Goal: Task Accomplishment & Management: Use online tool/utility

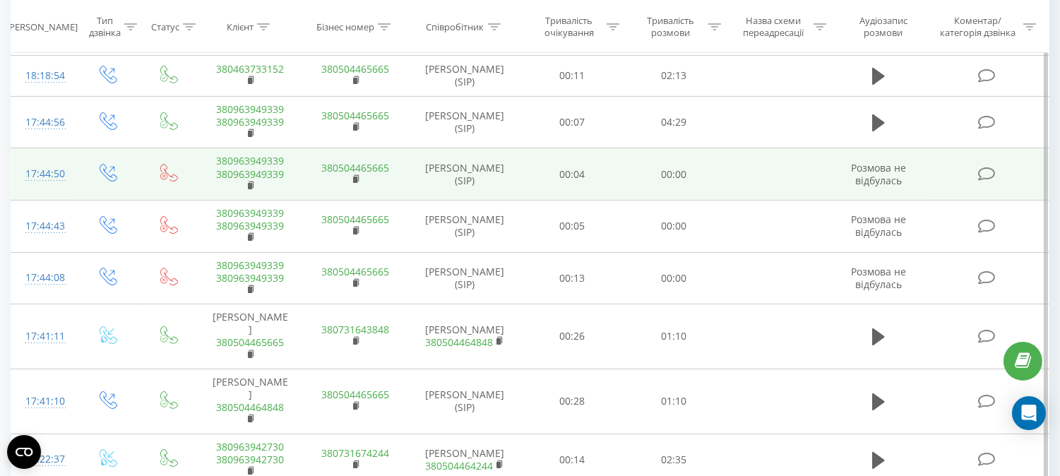
scroll to position [610, 0]
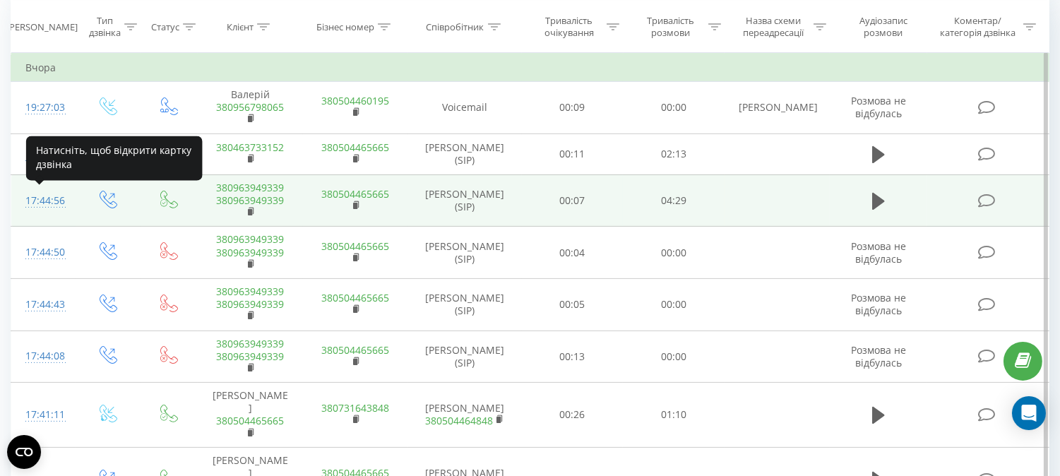
click at [56, 196] on div "17:44:56" at bounding box center [43, 201] width 36 height 28
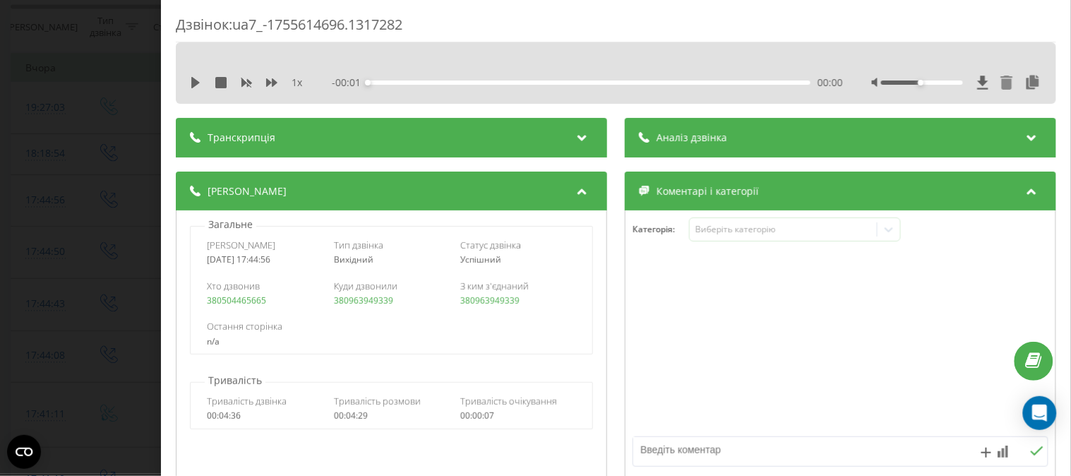
click at [1001, 80] on icon at bounding box center [1007, 83] width 12 height 14
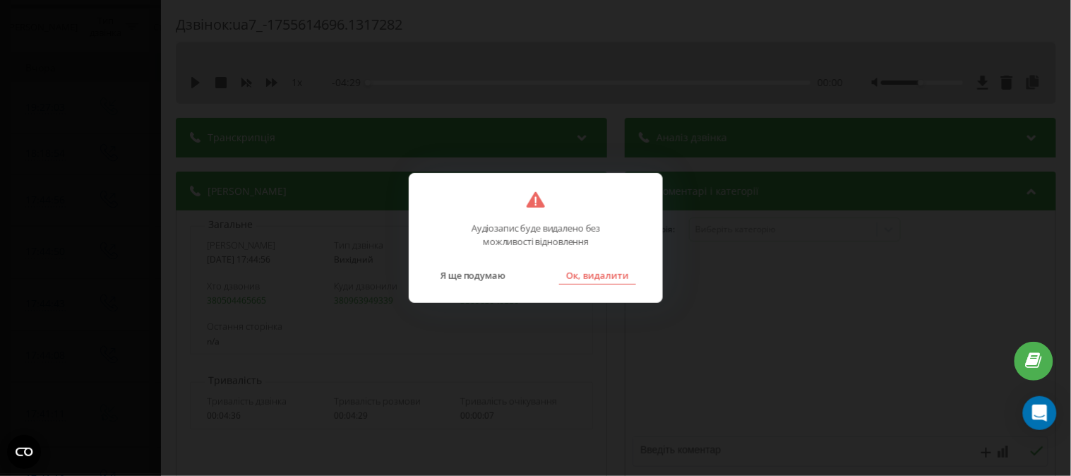
click at [574, 271] on button "Ок, видалити" at bounding box center [596, 275] width 77 height 18
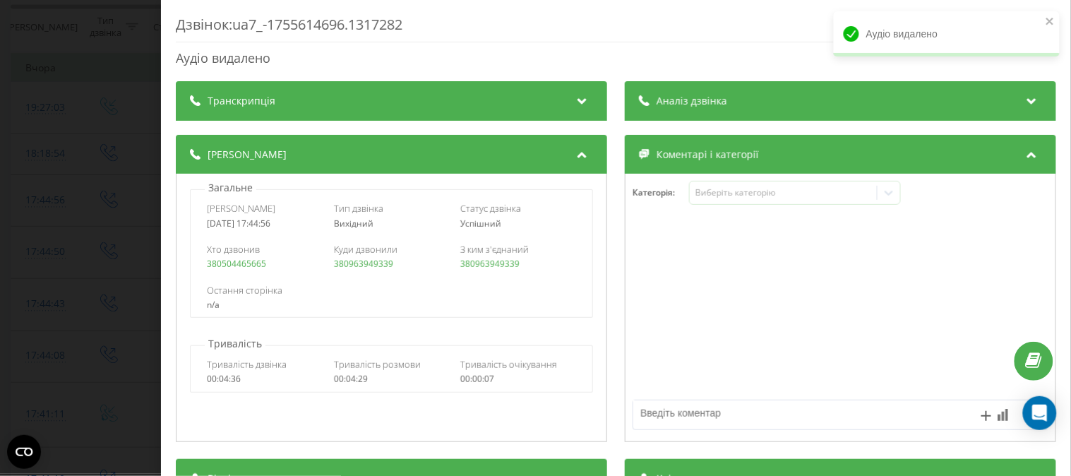
click at [72, 71] on div "Дзвінок : ua7_-1755614696.1317282 Аудіо видалено Транскрипція Для AI-аналізу ма…" at bounding box center [535, 238] width 1071 height 476
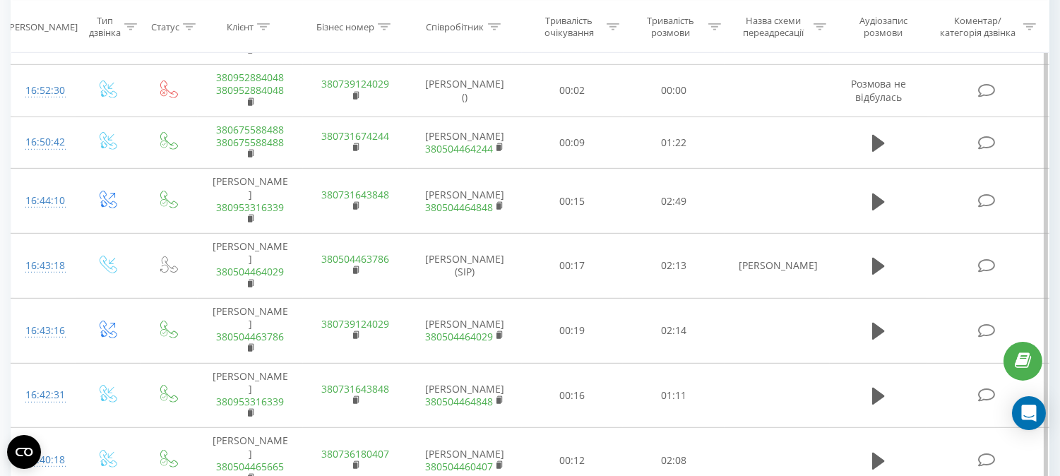
scroll to position [1551, 0]
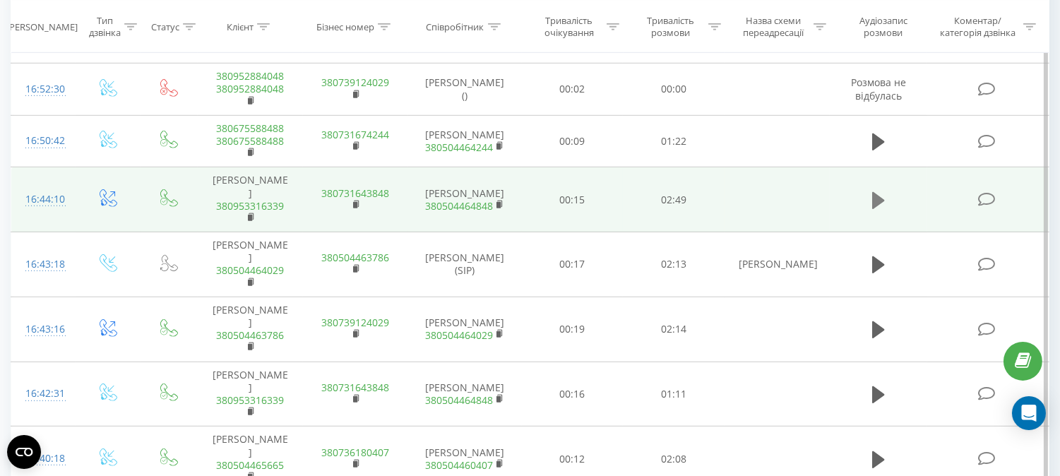
click at [883, 191] on icon at bounding box center [878, 201] width 13 height 20
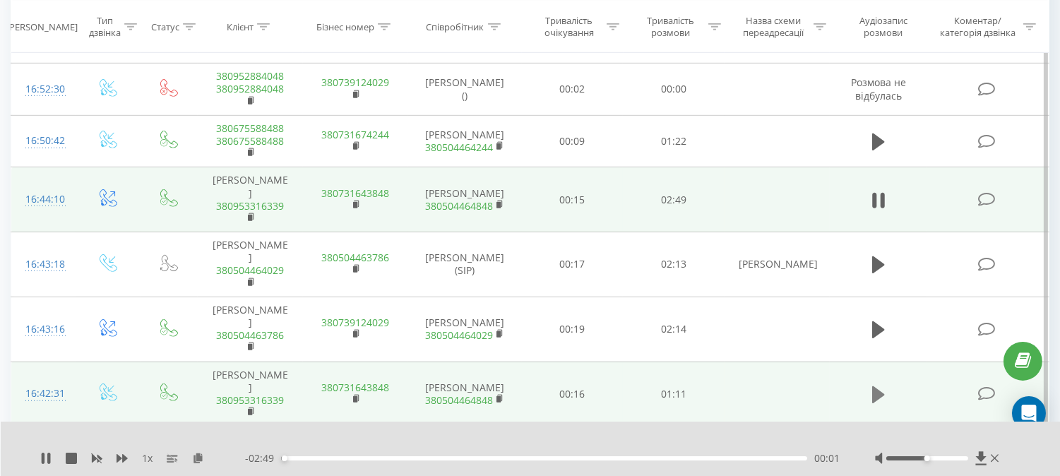
click at [883, 385] on icon at bounding box center [878, 395] width 13 height 20
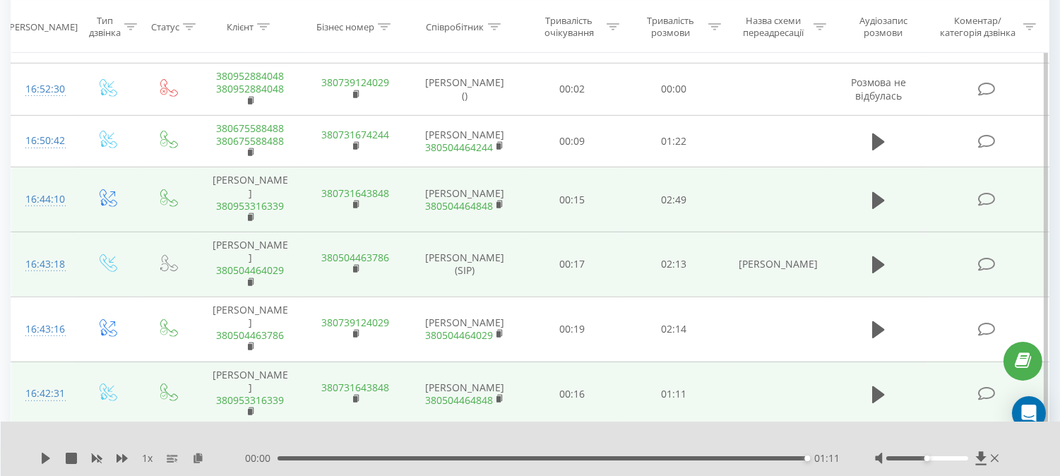
scroll to position [1472, 0]
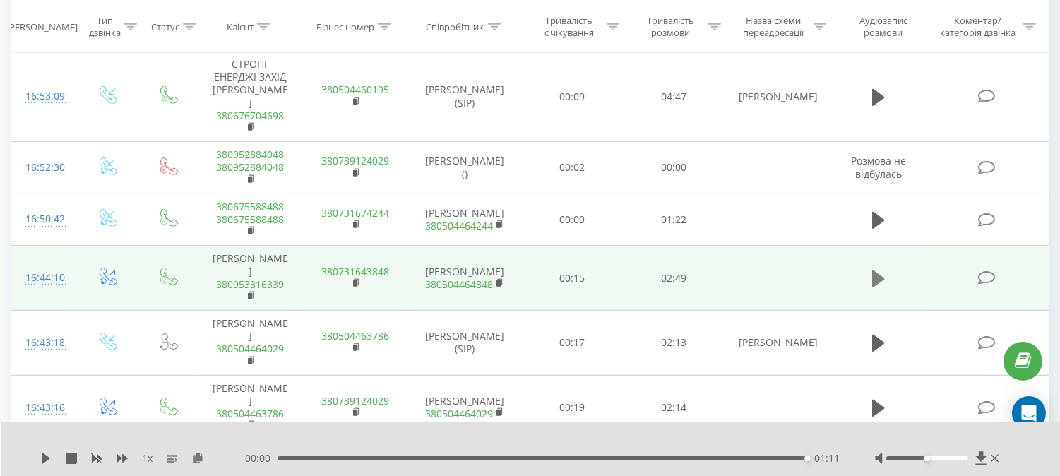
click at [877, 270] on icon at bounding box center [878, 278] width 13 height 17
click at [44, 457] on icon at bounding box center [46, 457] width 8 height 11
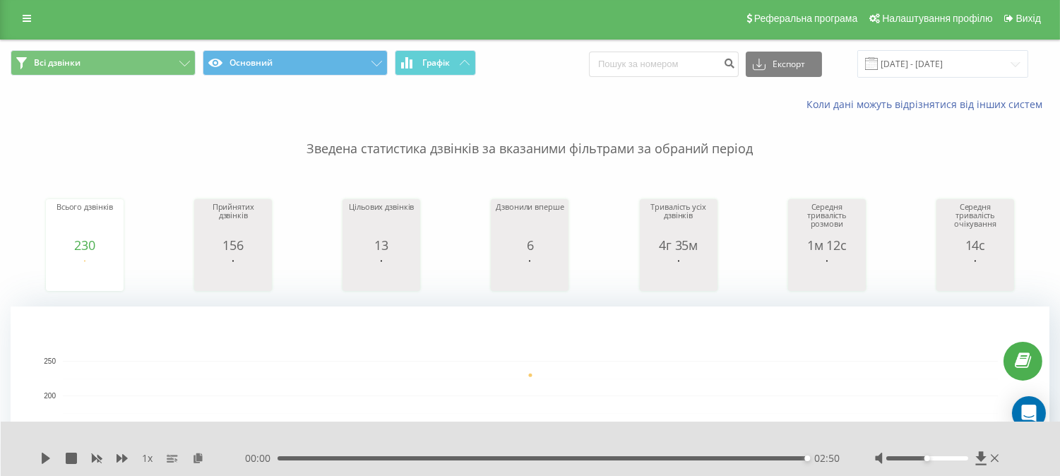
scroll to position [0, 0]
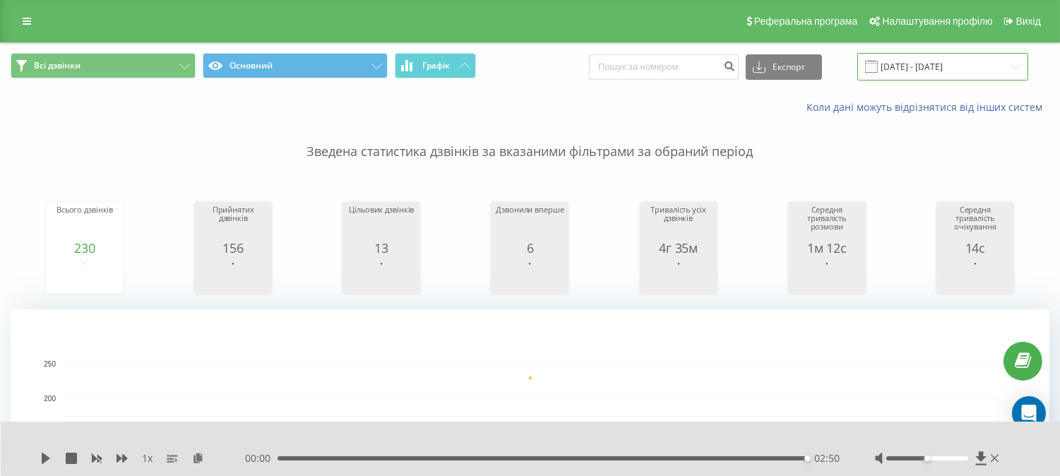
click at [901, 73] on input "[DATE] - [DATE]" at bounding box center [942, 67] width 171 height 28
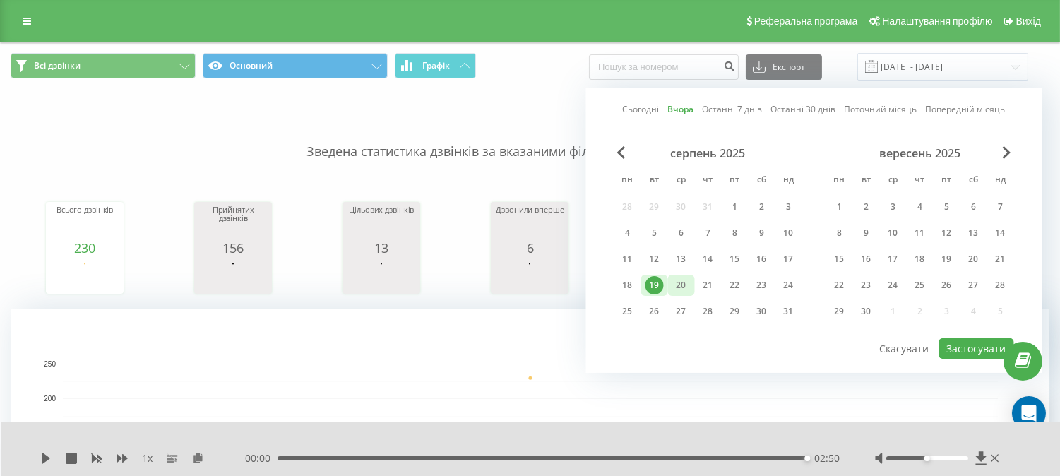
click at [680, 281] on div "20" at bounding box center [681, 285] width 18 height 18
click at [948, 344] on button "Застосувати" at bounding box center [976, 348] width 75 height 20
type input "[DATE] - [DATE]"
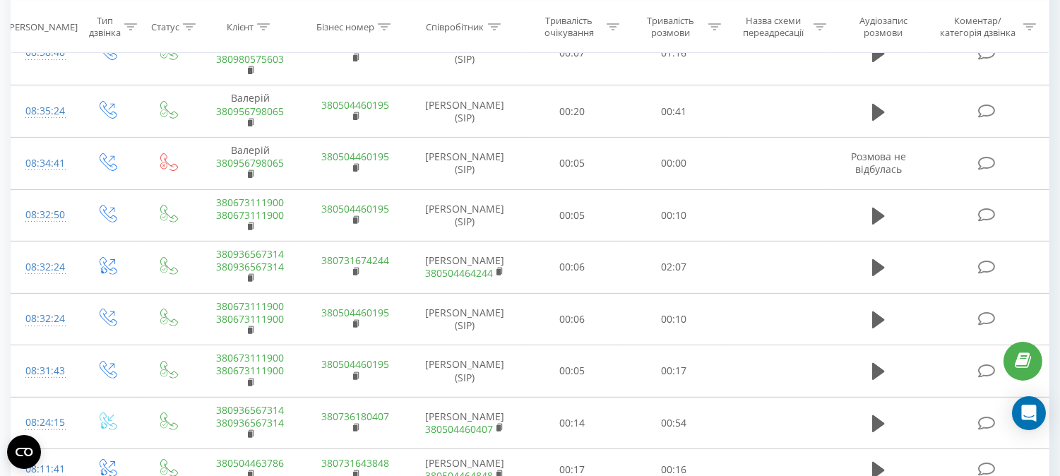
scroll to position [1082, 0]
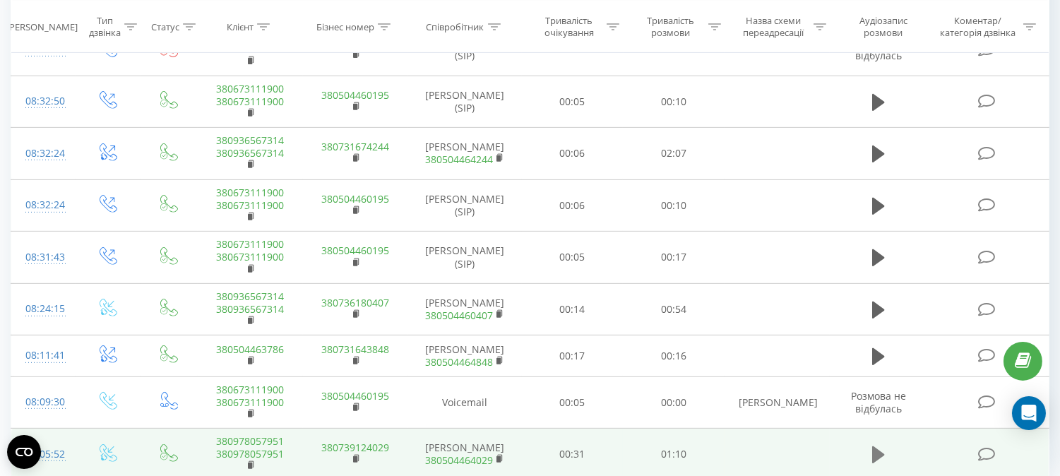
click at [875, 446] on icon at bounding box center [878, 454] width 13 height 17
